Goal: Transaction & Acquisition: Purchase product/service

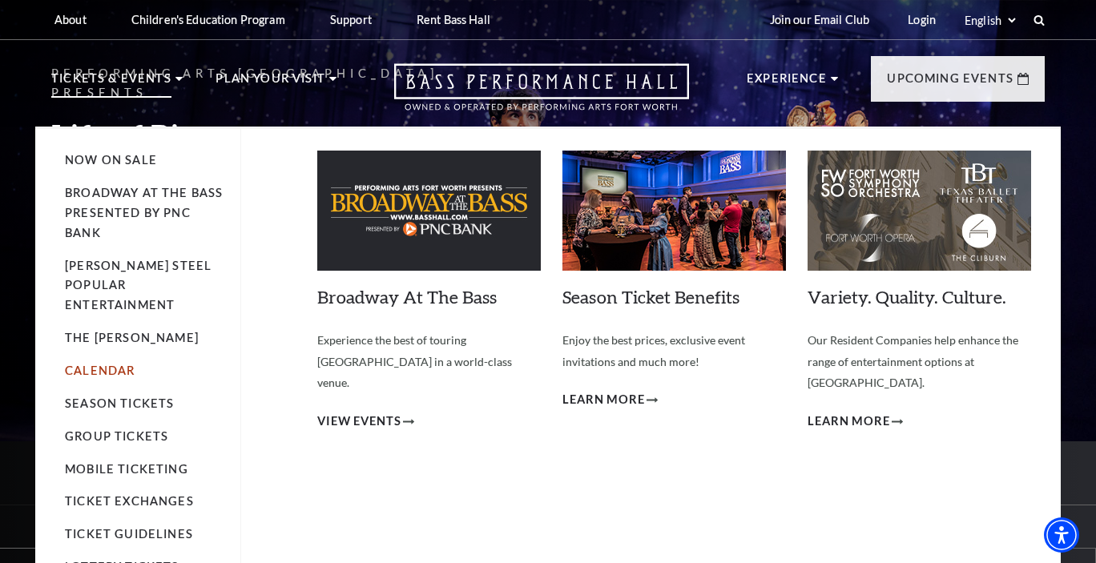
click at [107, 364] on link "Calendar" at bounding box center [100, 371] width 70 height 14
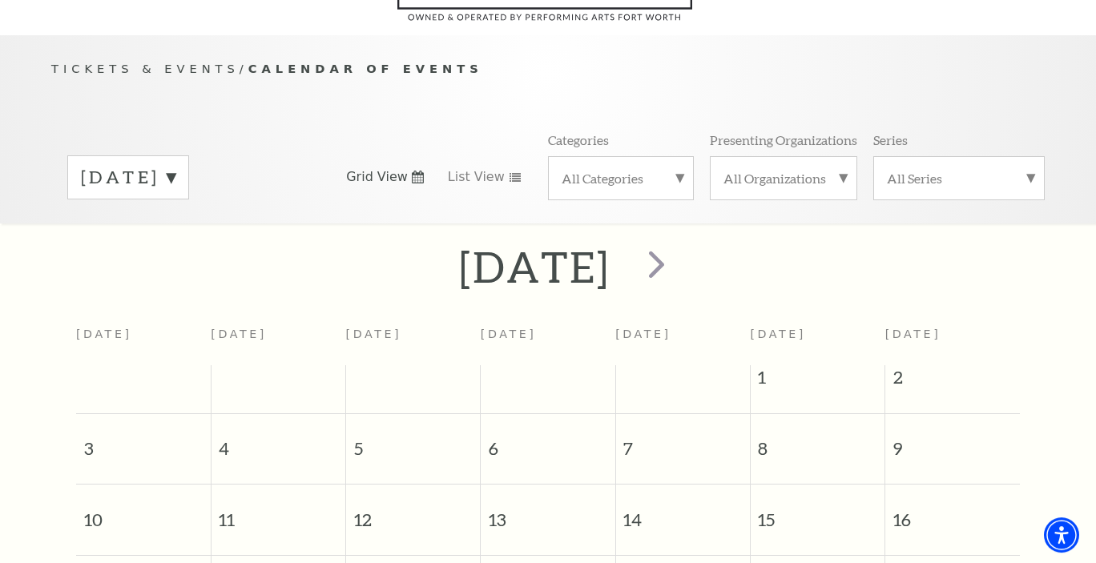
scroll to position [125, 0]
click at [175, 170] on label "August 2025" at bounding box center [128, 179] width 95 height 25
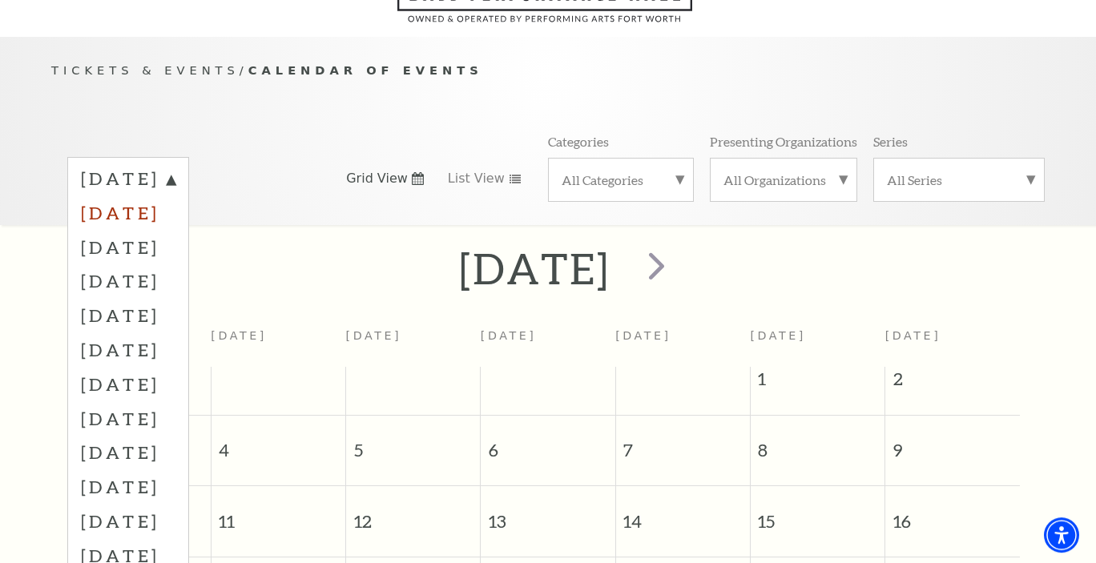
click at [175, 208] on label "September 2025" at bounding box center [128, 213] width 95 height 34
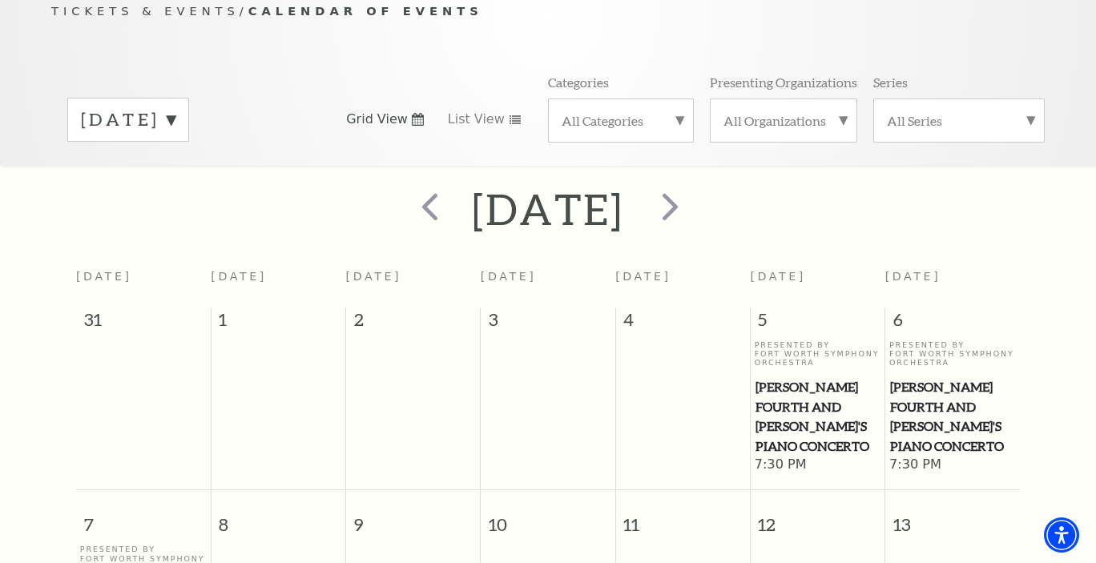
scroll to position [0, 0]
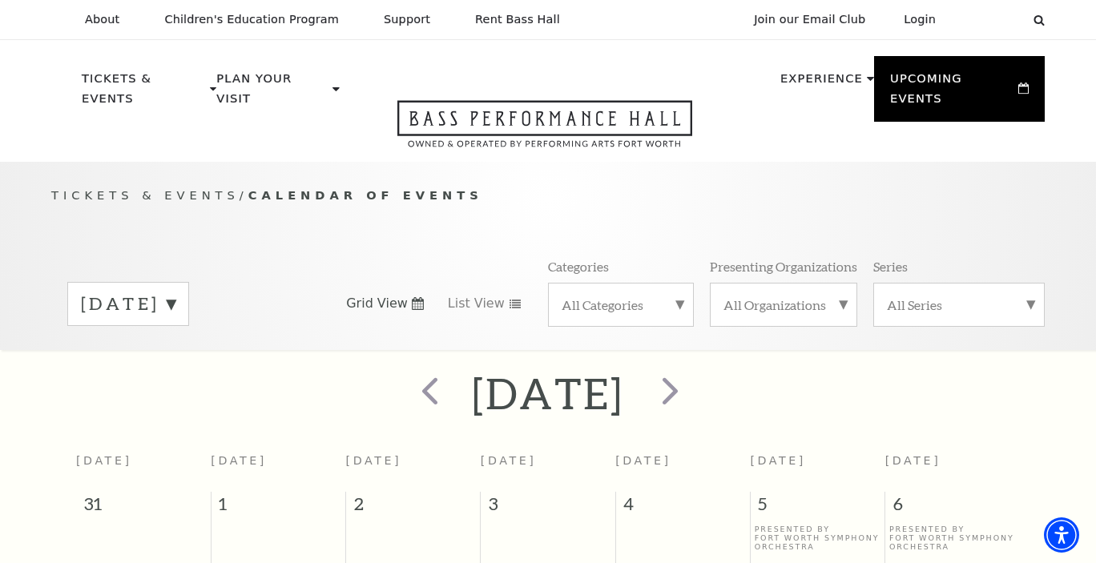
click at [175, 292] on label "September 2025" at bounding box center [128, 304] width 95 height 25
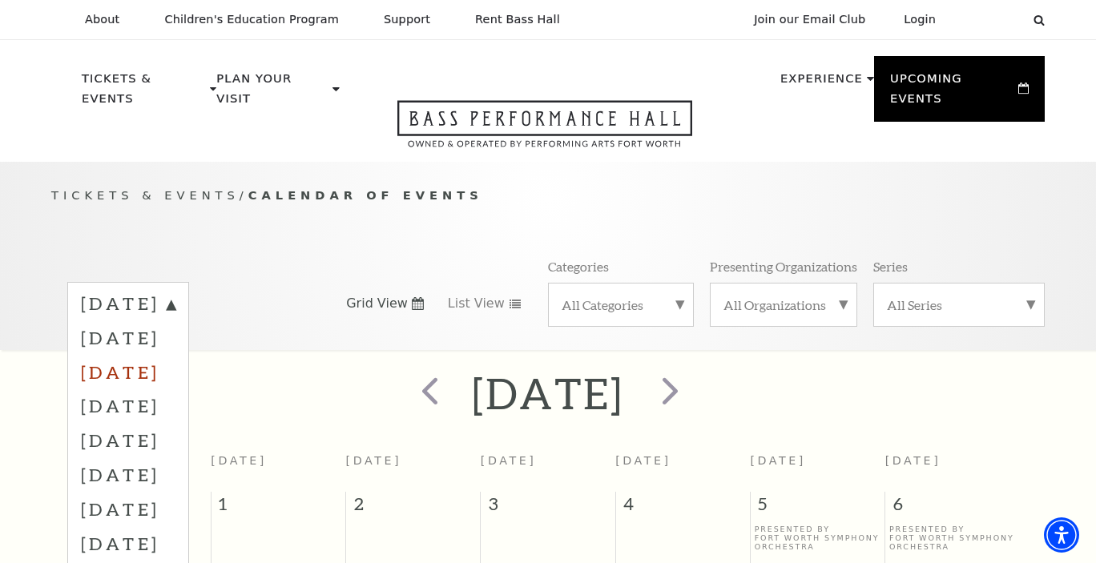
click at [175, 357] on label "October 2025" at bounding box center [128, 372] width 95 height 34
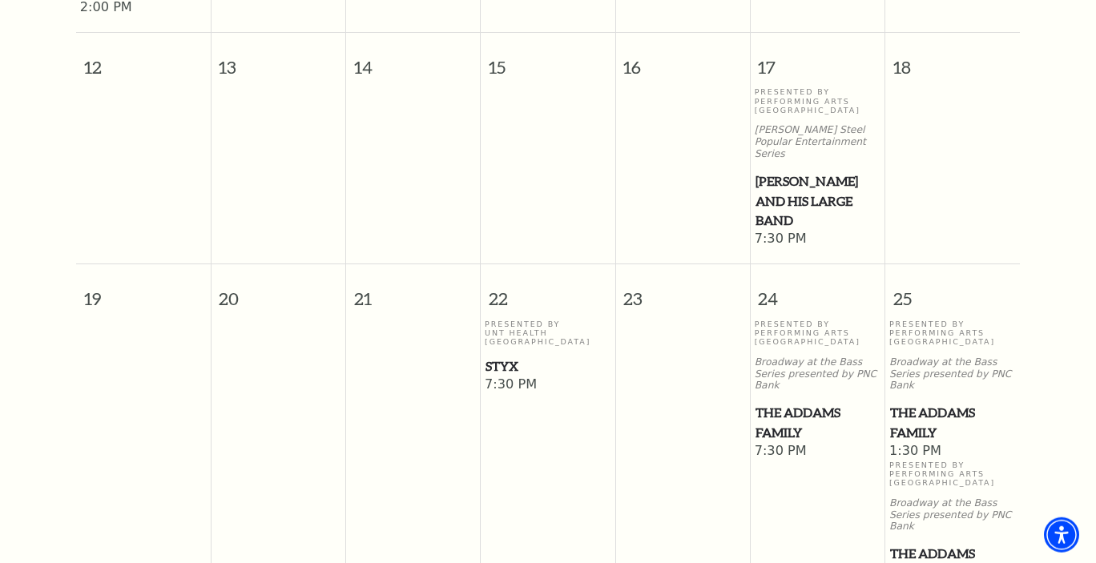
scroll to position [885, 0]
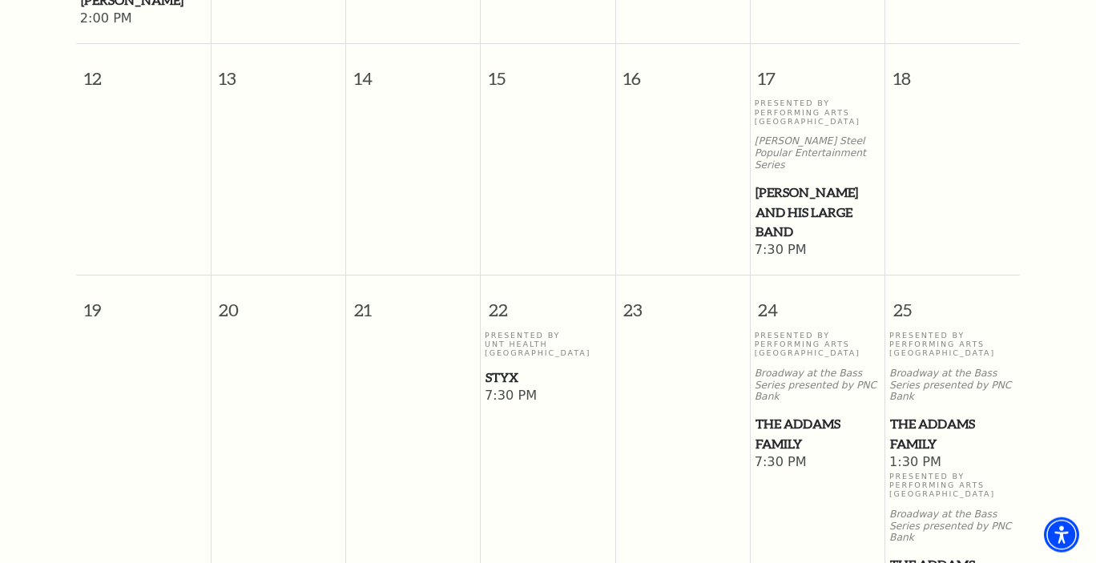
click at [518, 368] on span "Styx" at bounding box center [548, 378] width 125 height 20
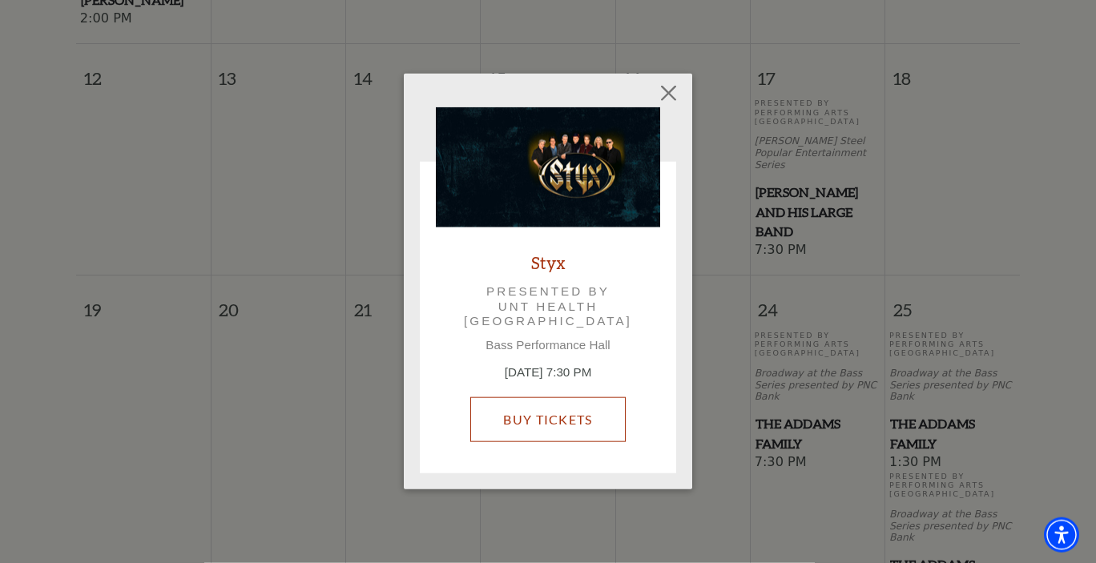
click at [506, 421] on link "Buy Tickets" at bounding box center [547, 419] width 155 height 45
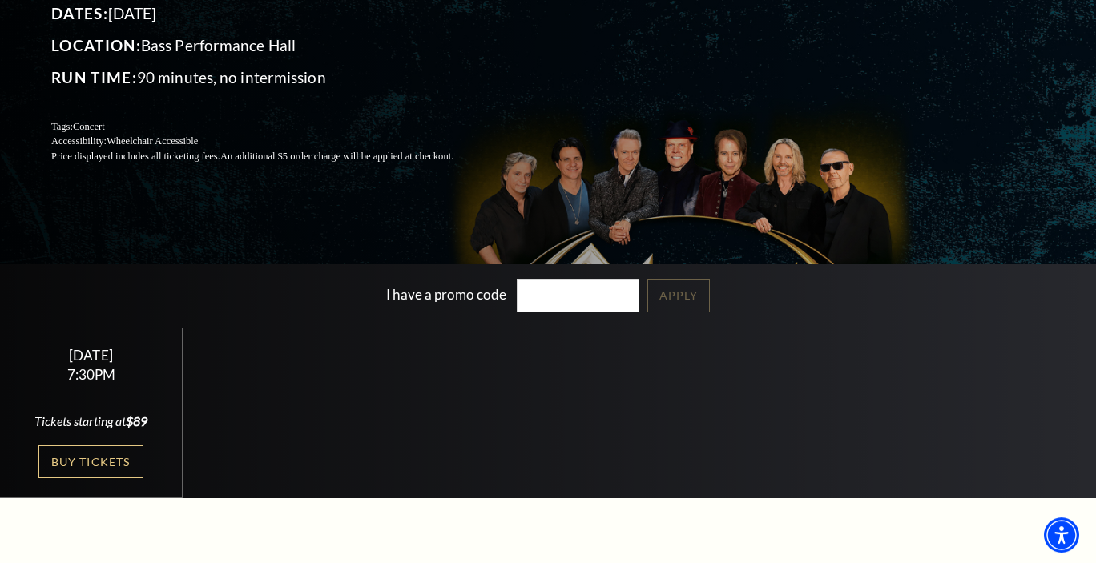
scroll to position [173, 0]
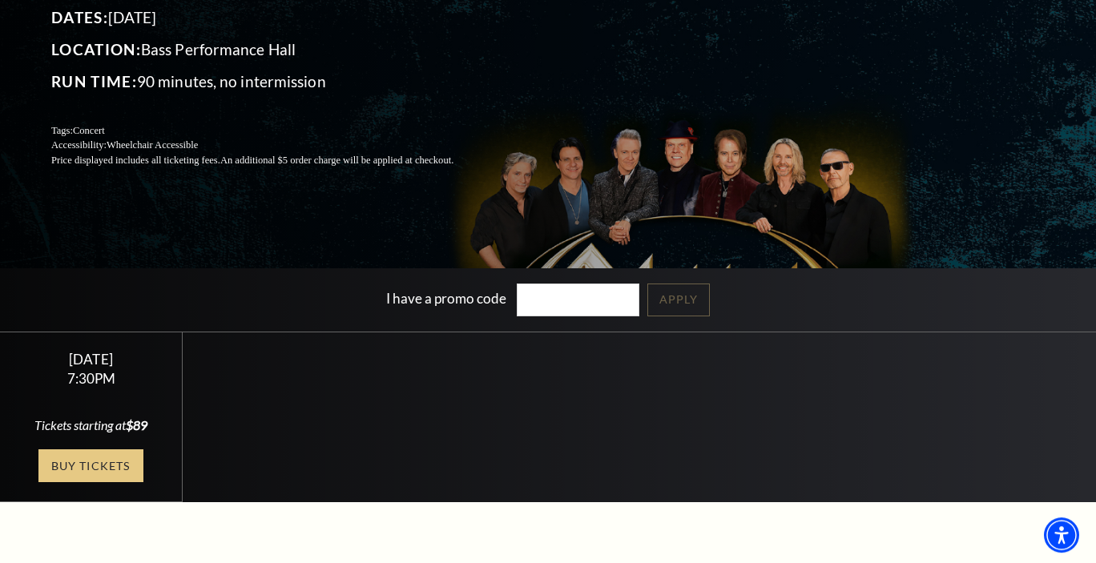
click at [96, 464] on link "Buy Tickets" at bounding box center [90, 466] width 104 height 33
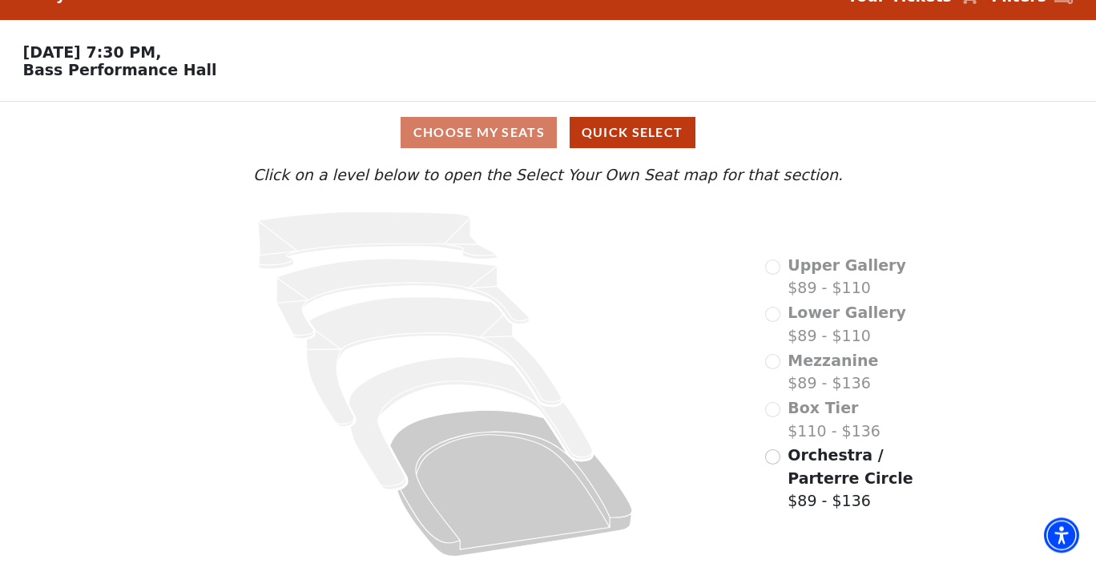
scroll to position [40, 0]
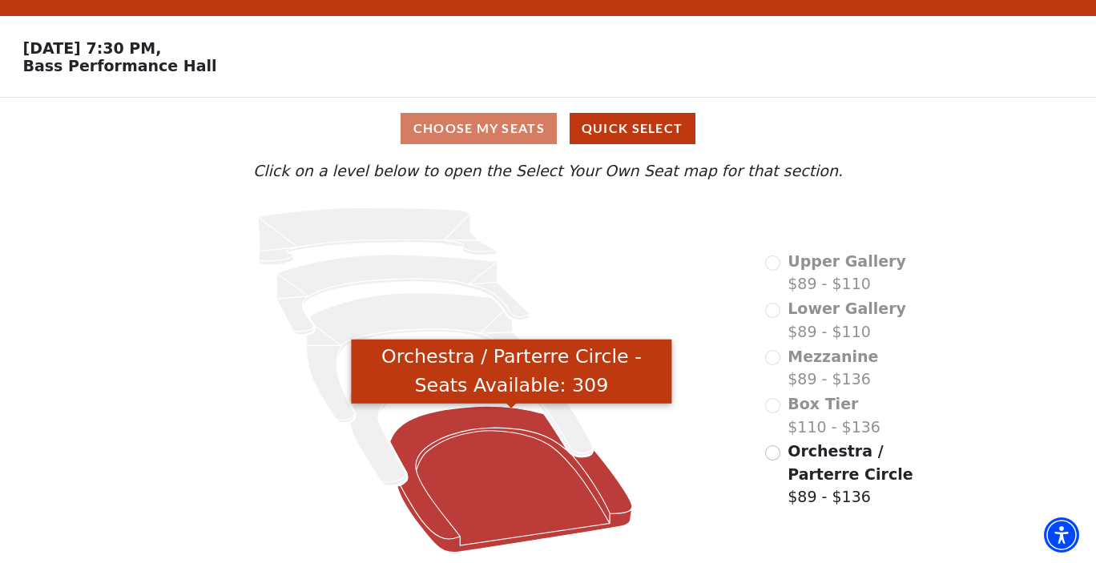
click at [455, 418] on icon "Orchestra / Parterre Circle - Seats Available: 309" at bounding box center [511, 479] width 242 height 146
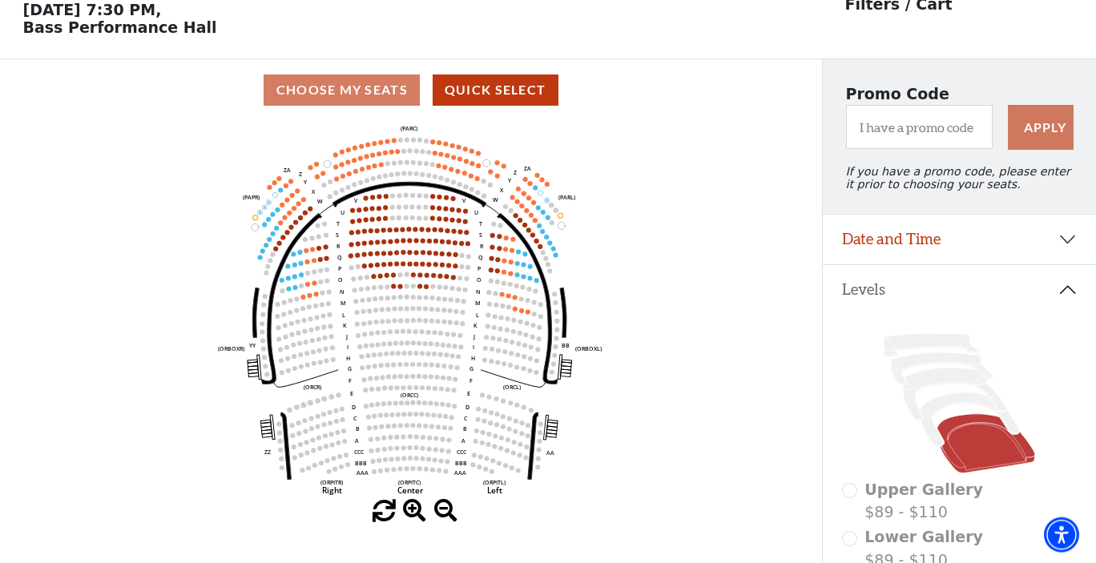
scroll to position [74, 0]
